Goal: Task Accomplishment & Management: Complete application form

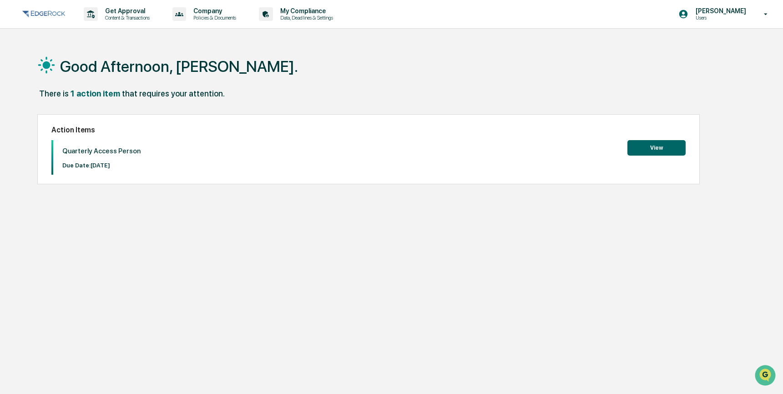
click at [661, 151] on button "View" at bounding box center [656, 147] width 58 height 15
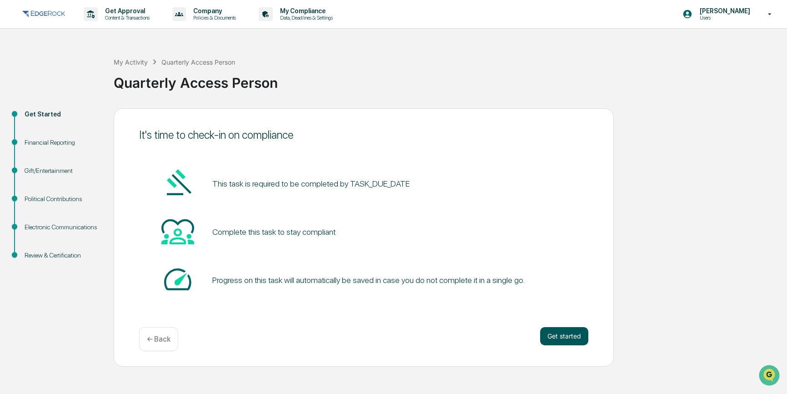
click at [571, 341] on button "Get started" at bounding box center [564, 336] width 48 height 18
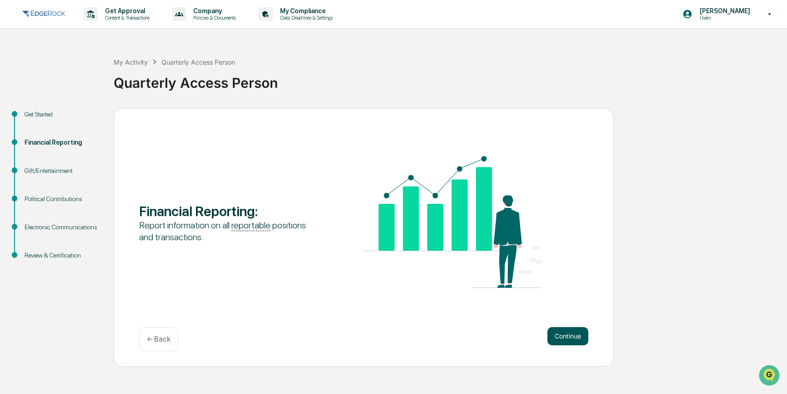
click at [569, 333] on button "Continue" at bounding box center [568, 336] width 41 height 18
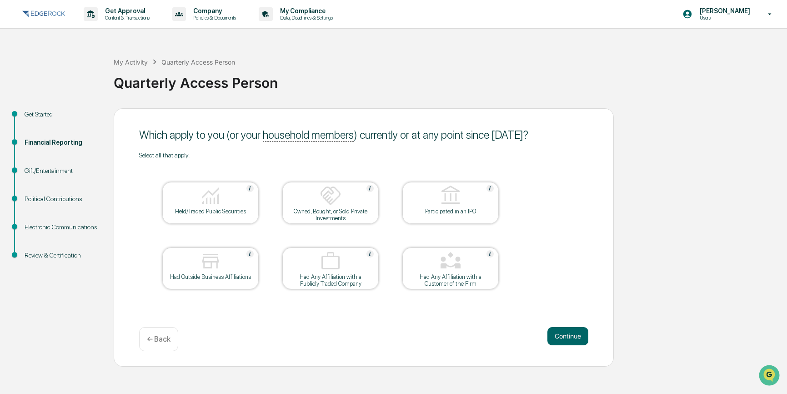
click at [241, 208] on div "Held/Traded Public Securities" at bounding box center [211, 211] width 82 height 7
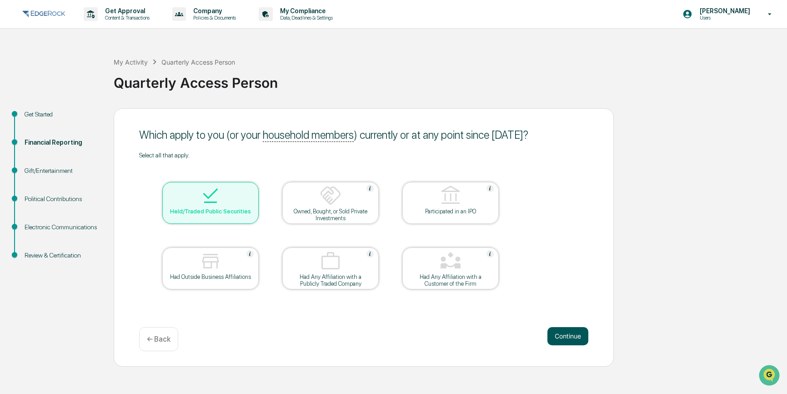
click at [564, 335] on button "Continue" at bounding box center [568, 336] width 41 height 18
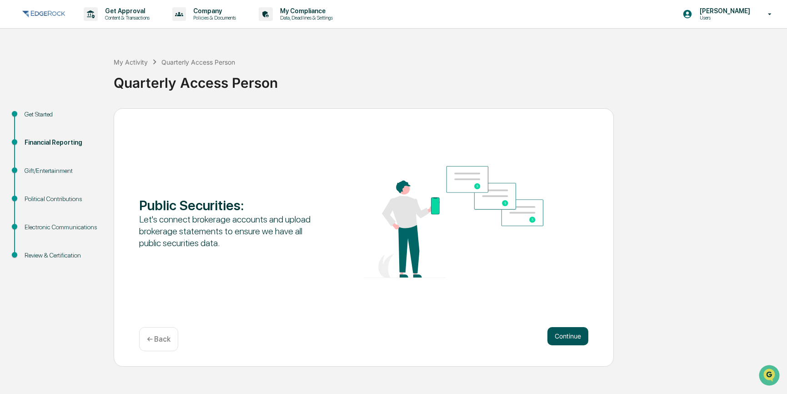
click at [561, 334] on button "Continue" at bounding box center [568, 336] width 41 height 18
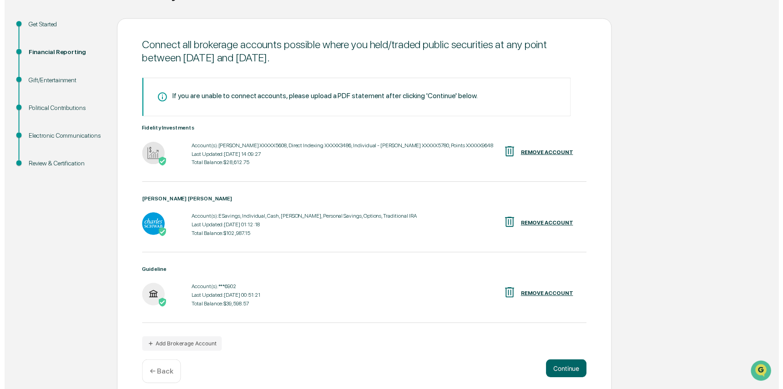
scroll to position [99, 0]
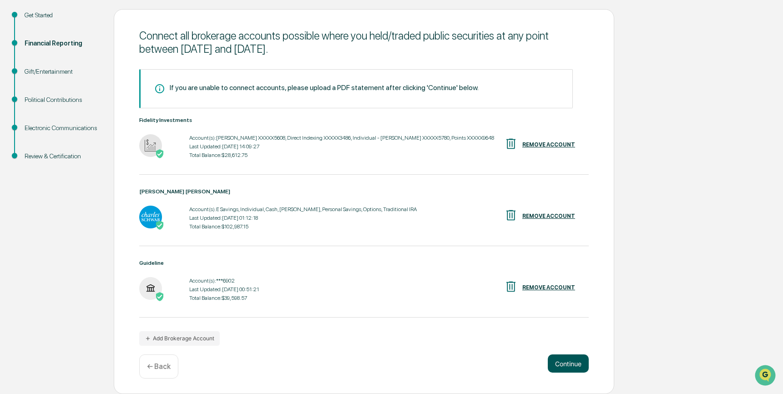
click at [572, 363] on button "Continue" at bounding box center [568, 363] width 41 height 18
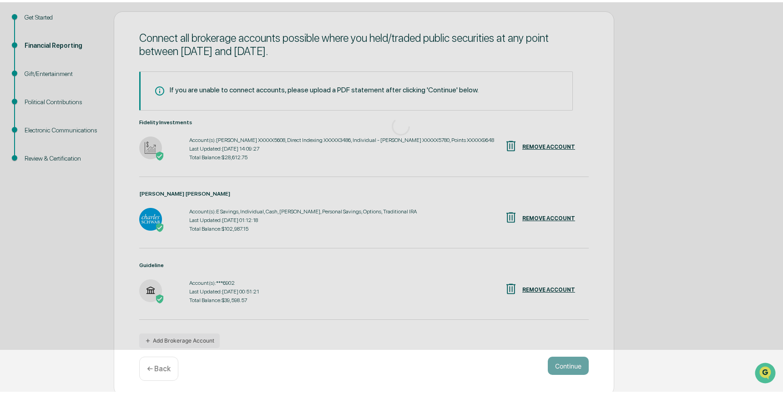
scroll to position [0, 0]
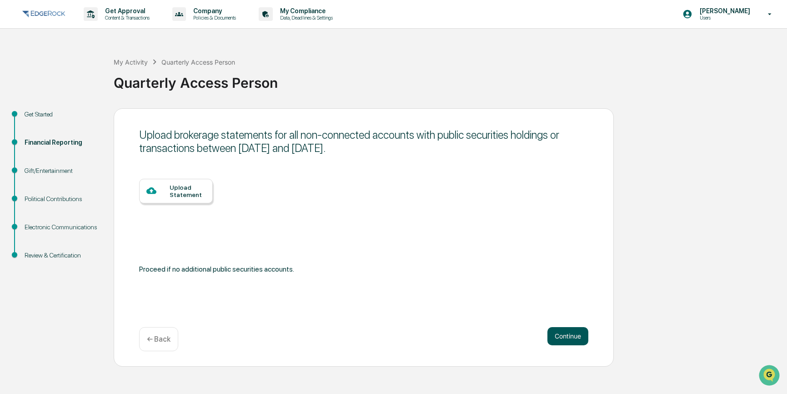
click at [563, 338] on button "Continue" at bounding box center [568, 336] width 41 height 18
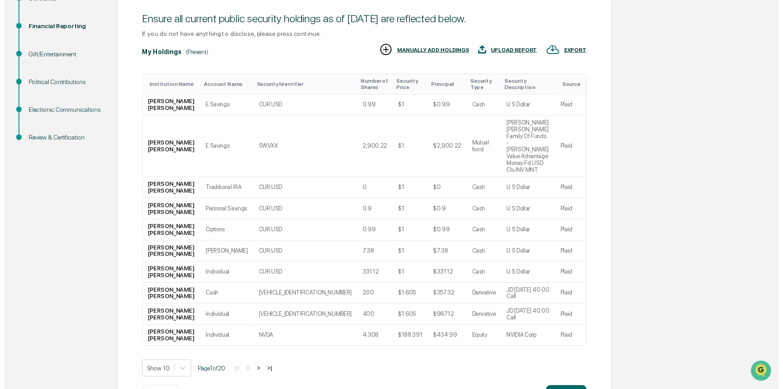
scroll to position [117, 0]
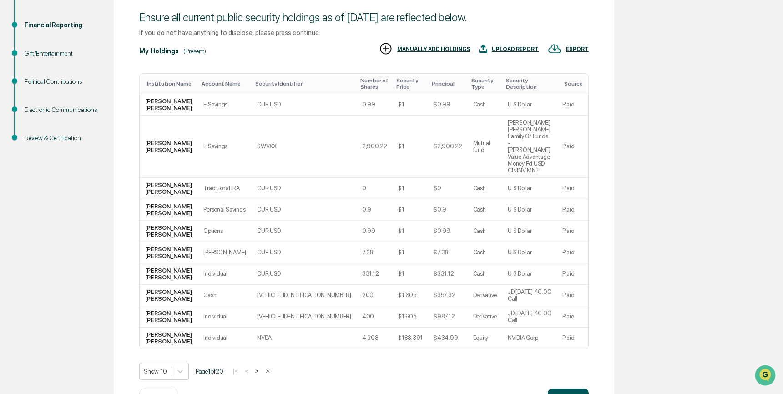
click at [582, 388] on button "Continue" at bounding box center [568, 397] width 41 height 18
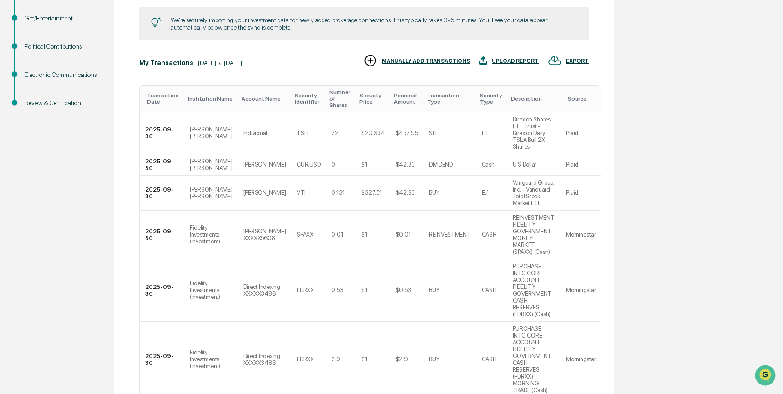
scroll to position [0, 0]
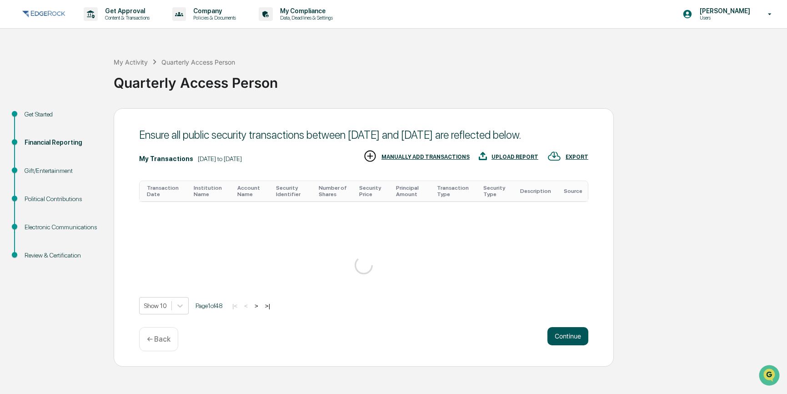
click at [576, 345] on button "Continue" at bounding box center [568, 336] width 41 height 18
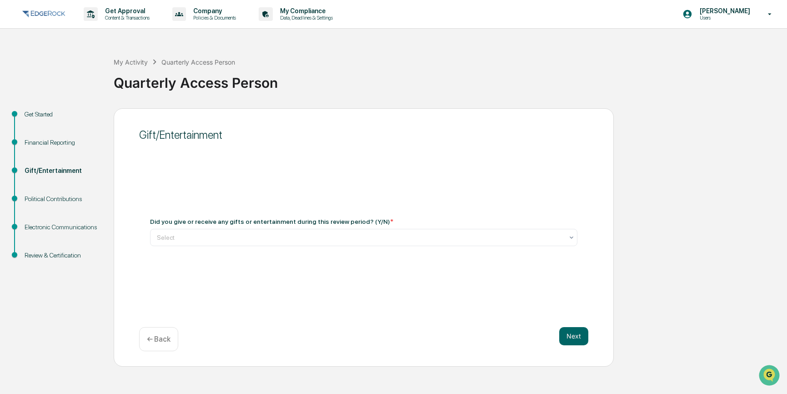
click at [424, 250] on div "Did you give or receive any gifts or entertainment during this review period? (…" at bounding box center [363, 232] width 449 height 50
click at [410, 241] on div at bounding box center [360, 237] width 407 height 9
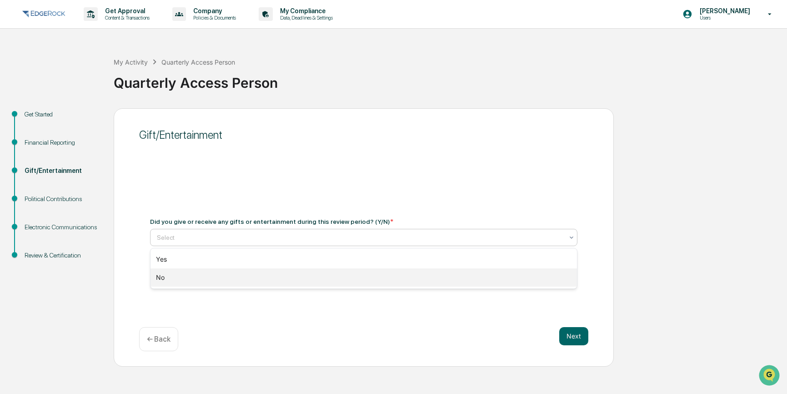
click at [381, 276] on div "No" at bounding box center [364, 277] width 427 height 18
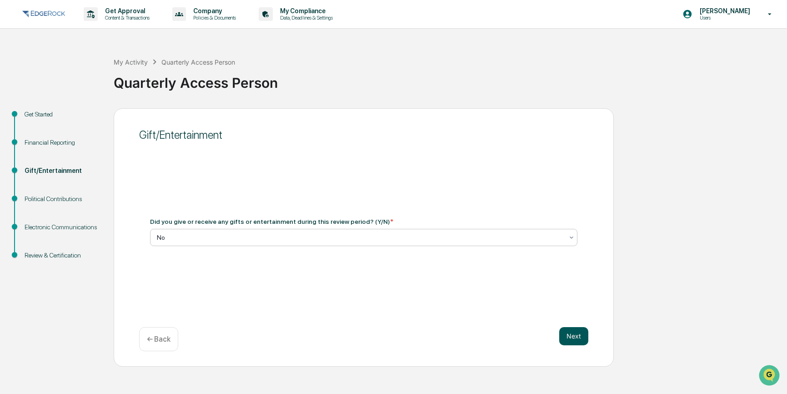
click at [581, 336] on button "Next" at bounding box center [573, 336] width 29 height 18
click at [330, 236] on div at bounding box center [360, 237] width 407 height 9
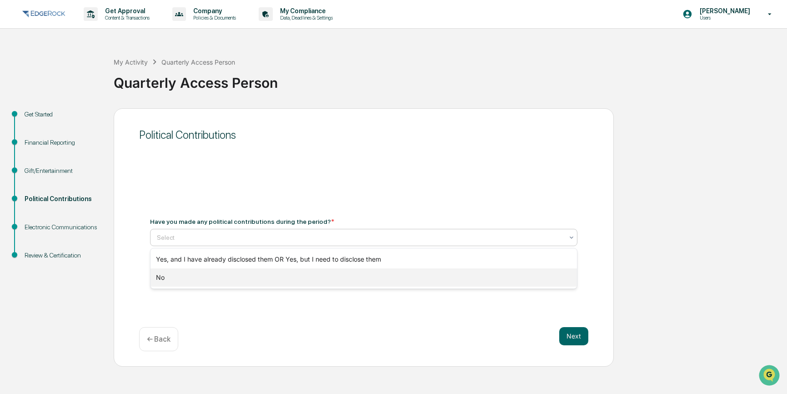
click at [337, 279] on div "No" at bounding box center [364, 277] width 427 height 18
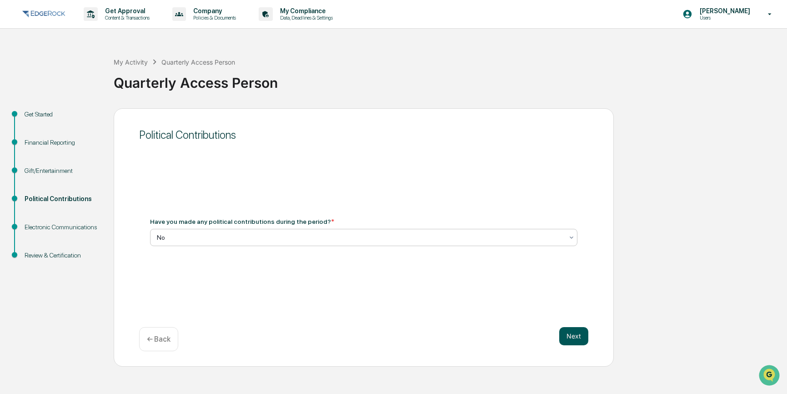
click at [579, 341] on button "Next" at bounding box center [573, 336] width 29 height 18
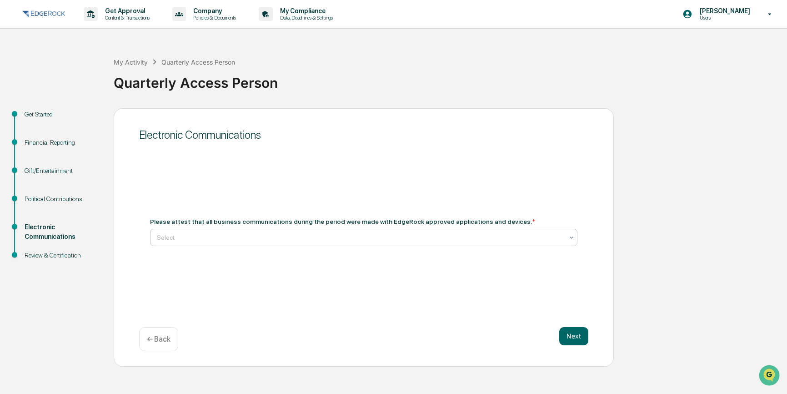
click at [333, 235] on div at bounding box center [360, 237] width 407 height 9
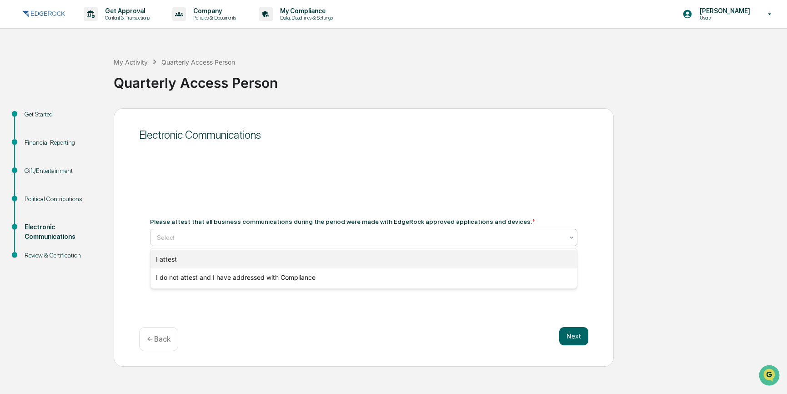
click at [337, 262] on div "I attest" at bounding box center [364, 259] width 427 height 18
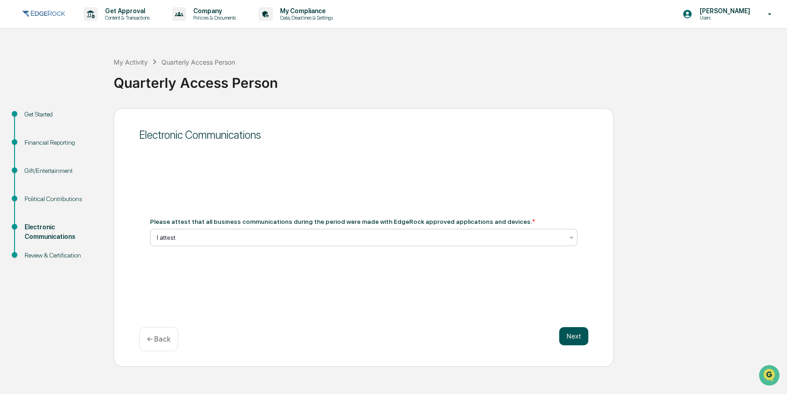
click at [568, 331] on button "Next" at bounding box center [573, 336] width 29 height 18
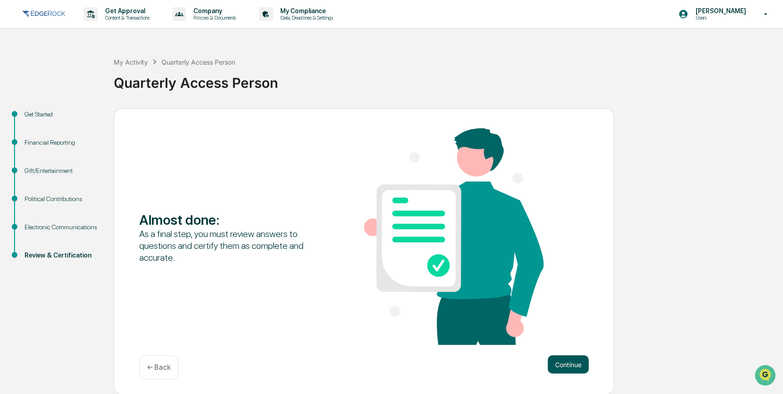
click at [569, 361] on button "Continue" at bounding box center [568, 364] width 41 height 18
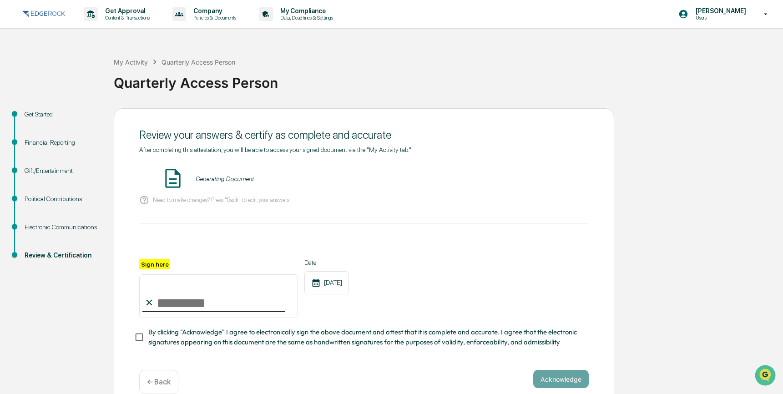
click at [205, 299] on input "Sign here" at bounding box center [218, 296] width 159 height 44
type input "**********"
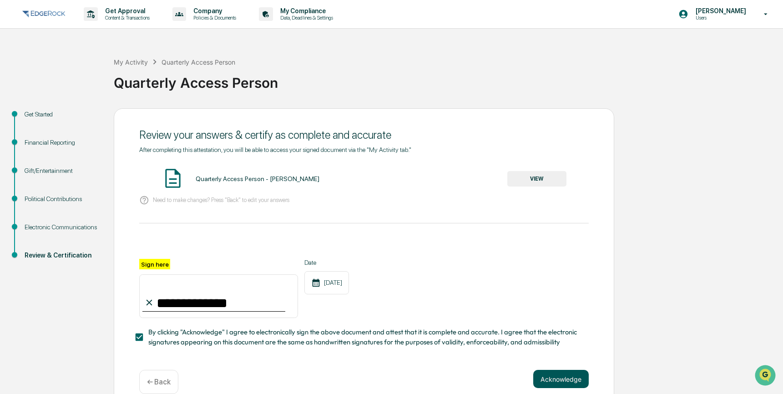
click at [556, 380] on button "Acknowledge" at bounding box center [560, 379] width 55 height 18
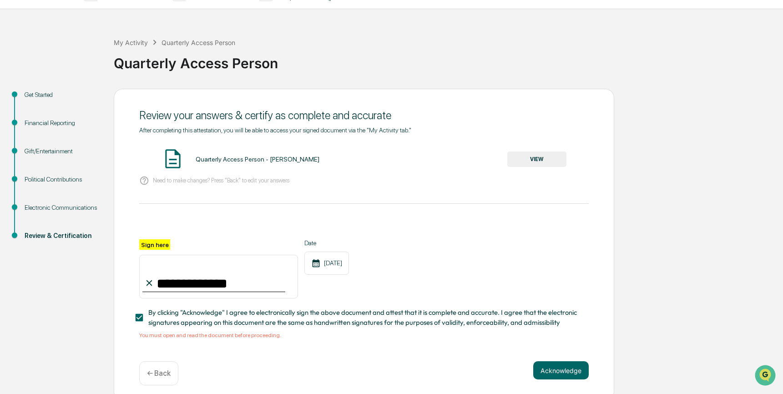
scroll to position [29, 0]
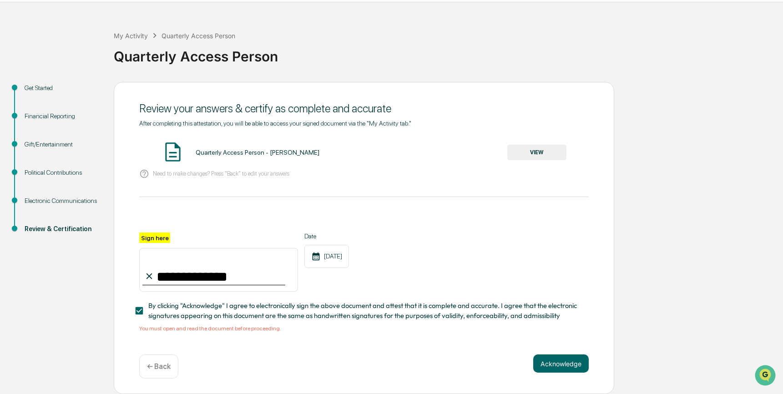
click at [515, 150] on button "VIEW" at bounding box center [536, 152] width 59 height 15
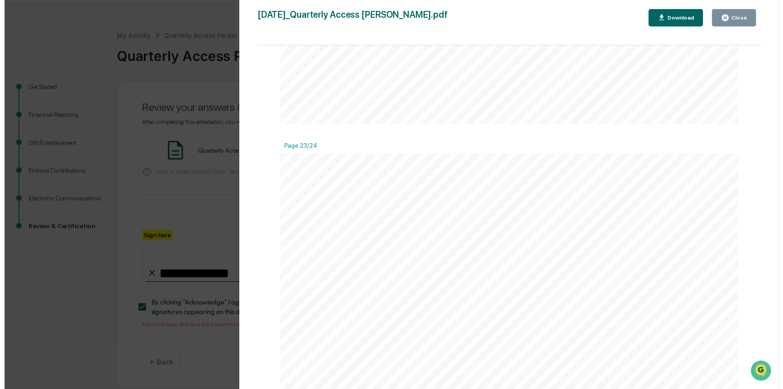
scroll to position [16084, 0]
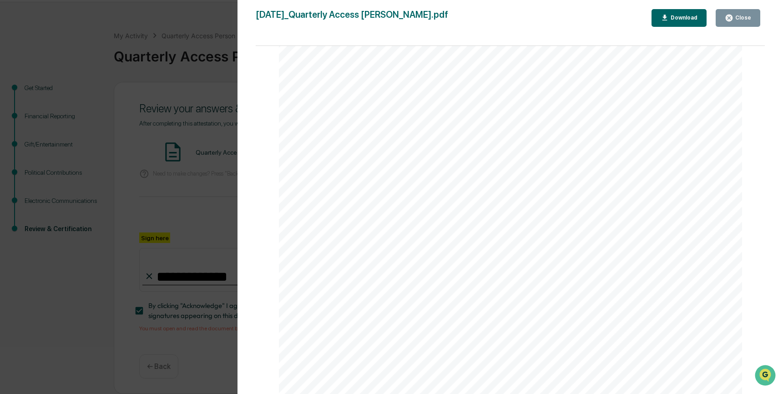
click at [752, 12] on button "Close" at bounding box center [738, 18] width 45 height 18
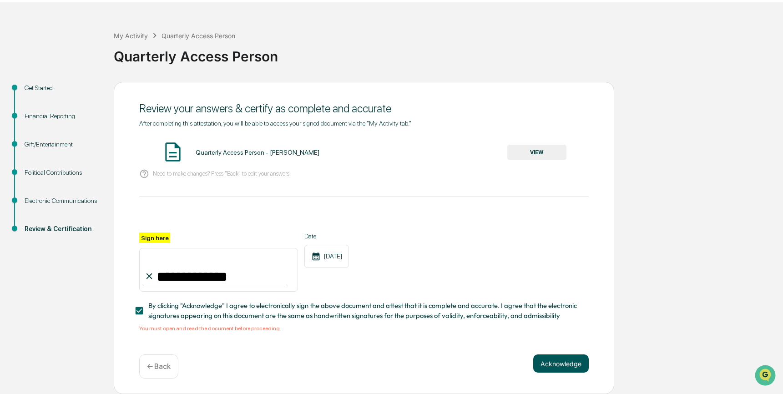
click at [566, 356] on button "Acknowledge" at bounding box center [560, 363] width 55 height 18
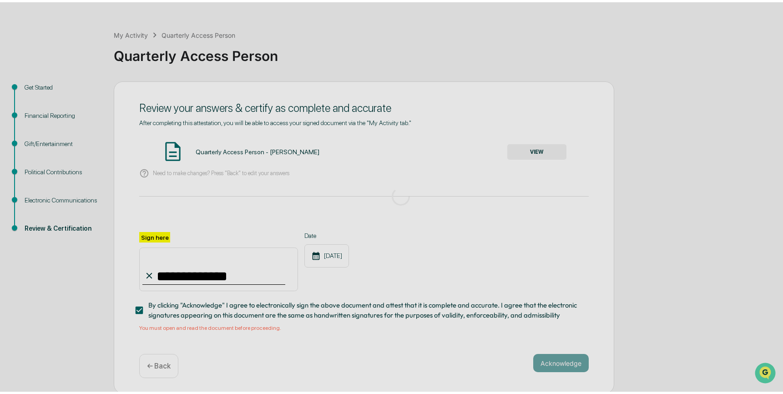
scroll to position [0, 0]
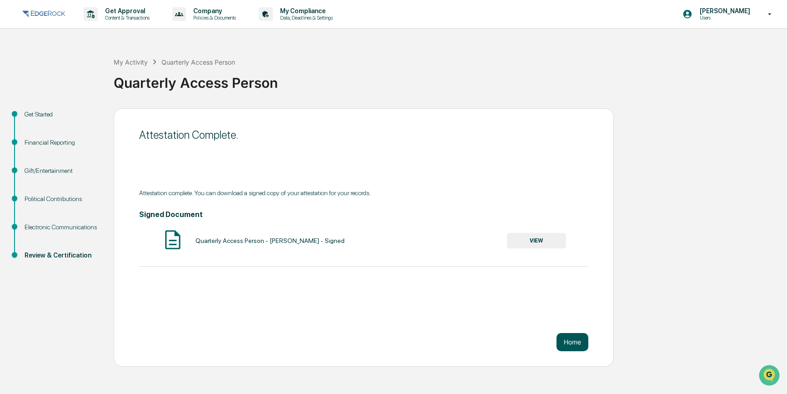
click at [569, 343] on button "Home" at bounding box center [573, 342] width 32 height 18
